Goal: Check status: Check status

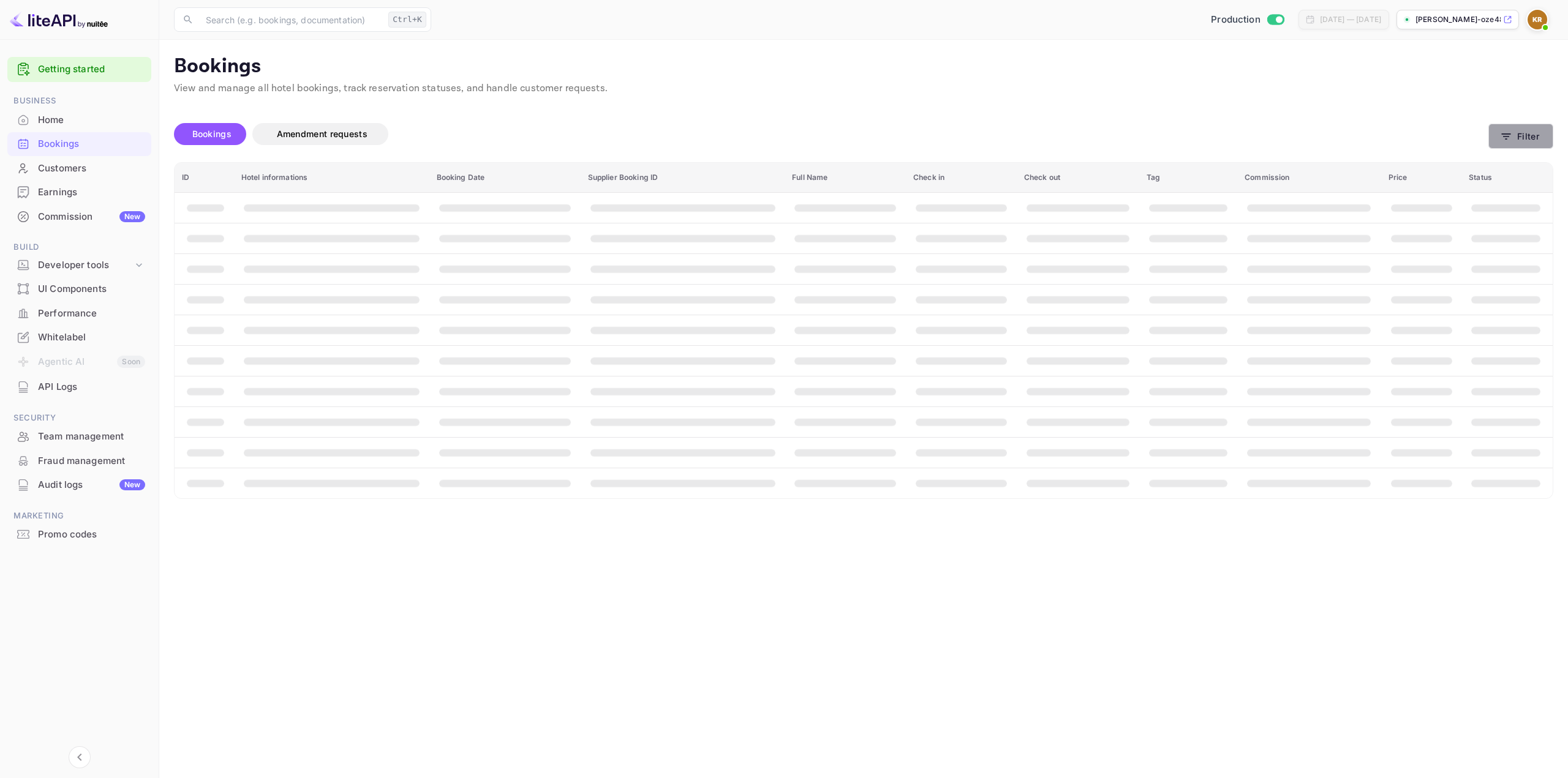
click at [1529, 139] on button "Filter" at bounding box center [1521, 136] width 65 height 25
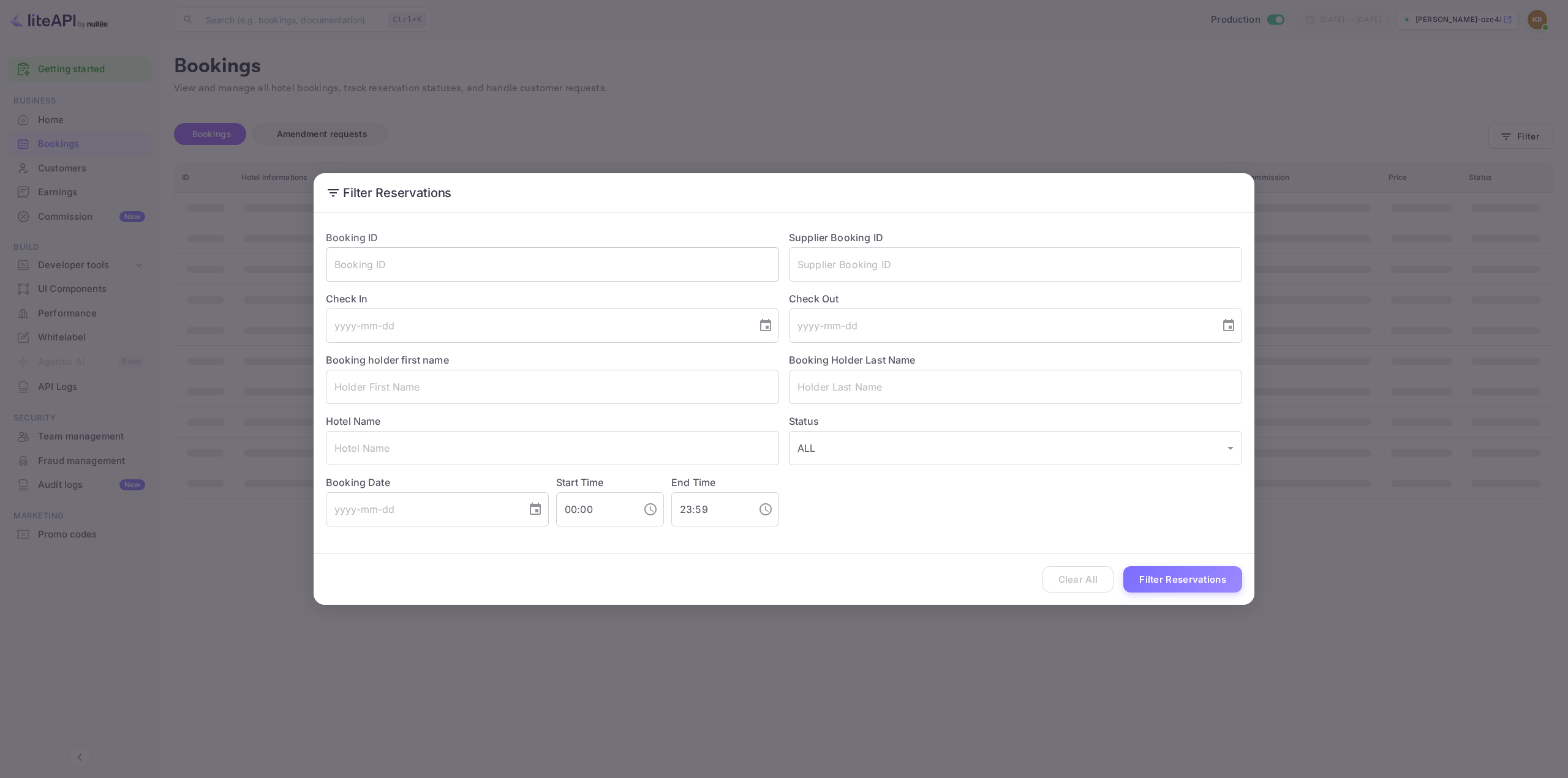
click at [589, 261] on input "text" at bounding box center [553, 264] width 454 height 34
paste input "zJ82JRyrh"
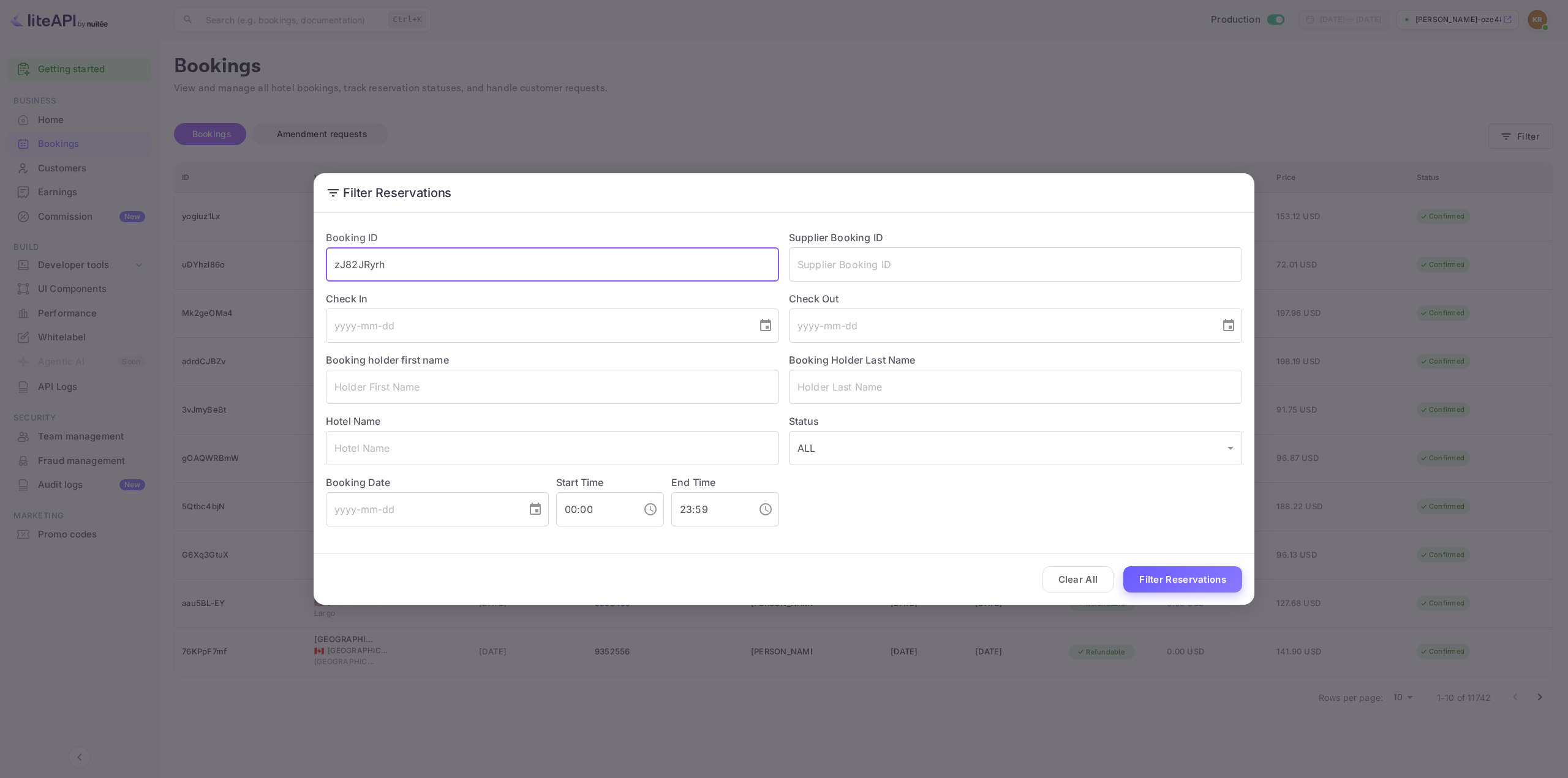
type input "zJ82JRyrh"
click at [1168, 578] on button "Filter Reservations" at bounding box center [1183, 579] width 119 height 26
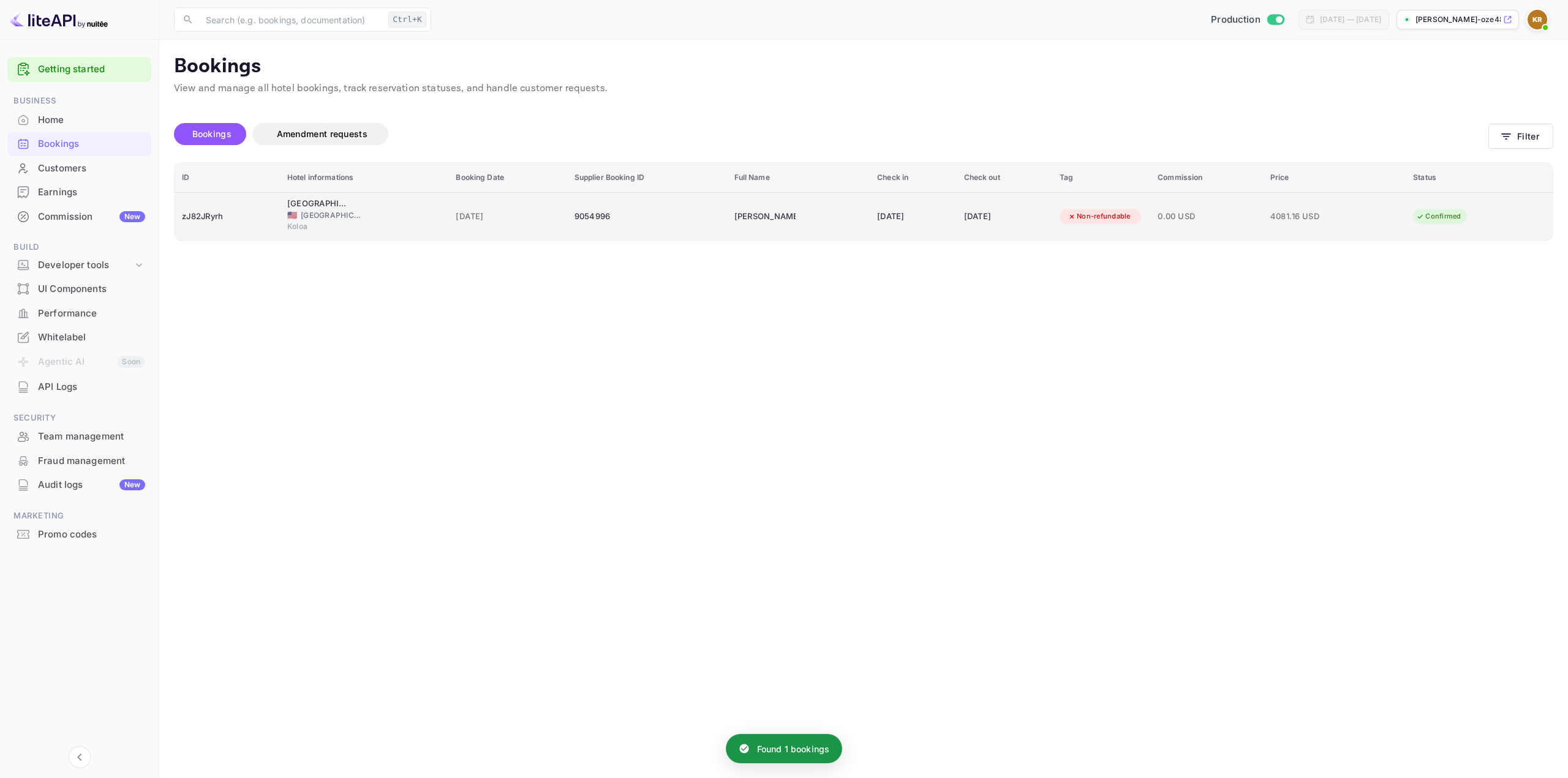
click at [926, 223] on div "[DATE]" at bounding box center [913, 216] width 71 height 19
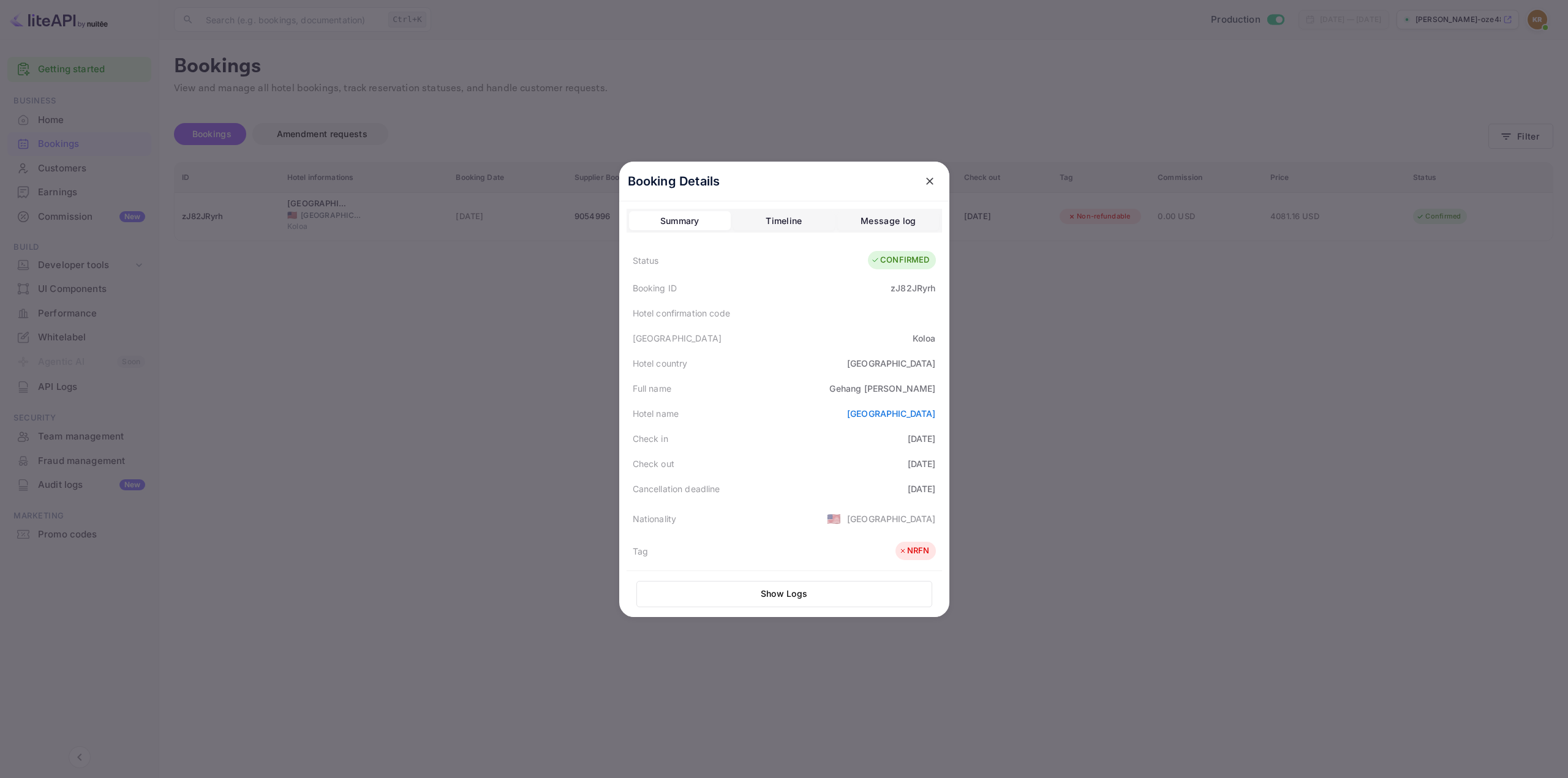
click at [889, 218] on div "Message log" at bounding box center [888, 221] width 55 height 15
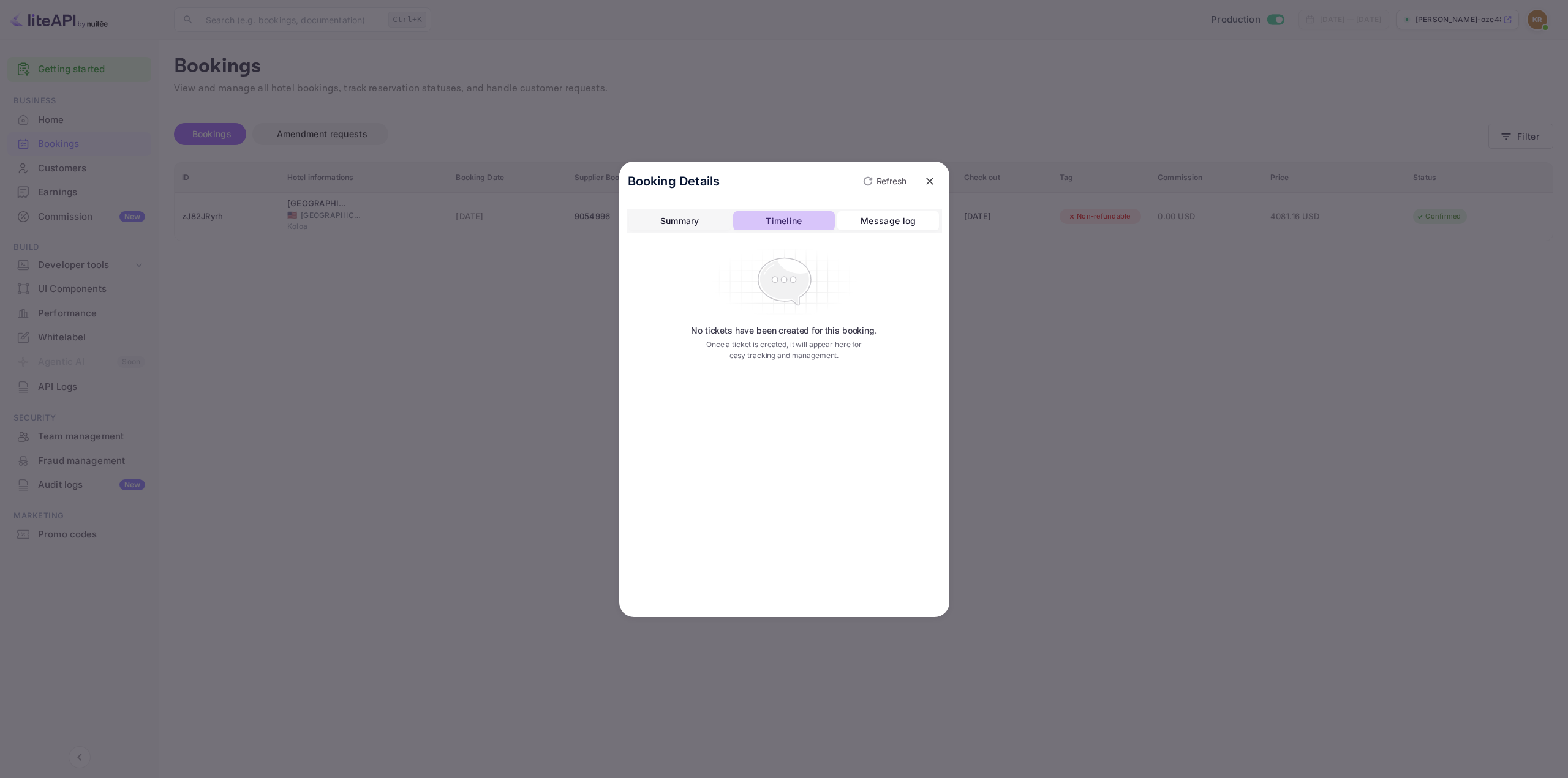
click at [796, 222] on div "Timeline" at bounding box center [784, 221] width 36 height 15
click at [676, 221] on div "Summary" at bounding box center [680, 221] width 39 height 15
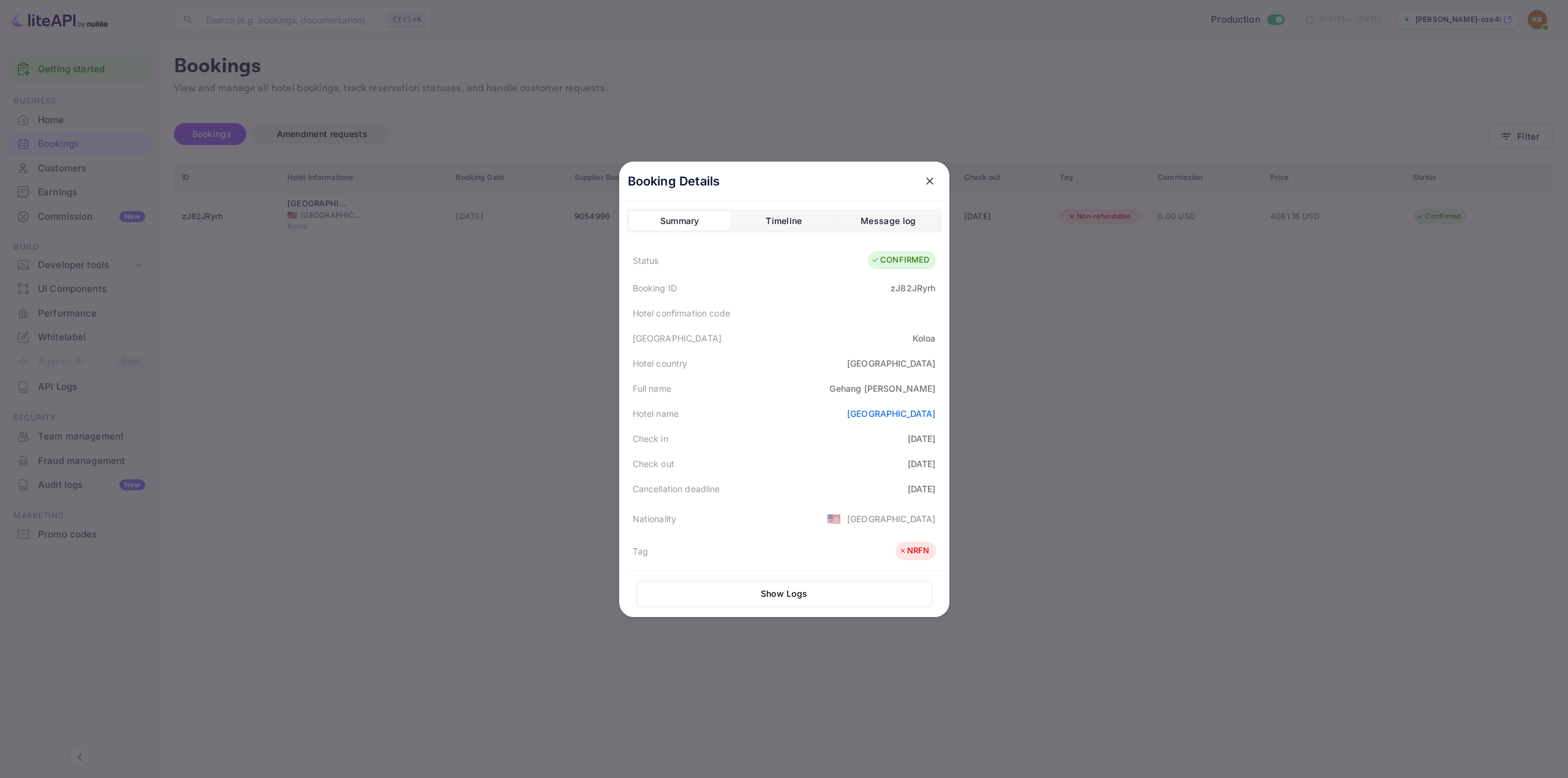
click at [712, 329] on div "[GEOGRAPHIC_DATA]" at bounding box center [784, 339] width 315 height 25
click at [752, 468] on div "Check out [DATE]" at bounding box center [784, 464] width 315 height 25
click at [905, 544] on div "Download" at bounding box center [910, 548] width 41 height 13
click at [926, 180] on icon "close" at bounding box center [929, 181] width 7 height 7
